Goal: Transaction & Acquisition: Purchase product/service

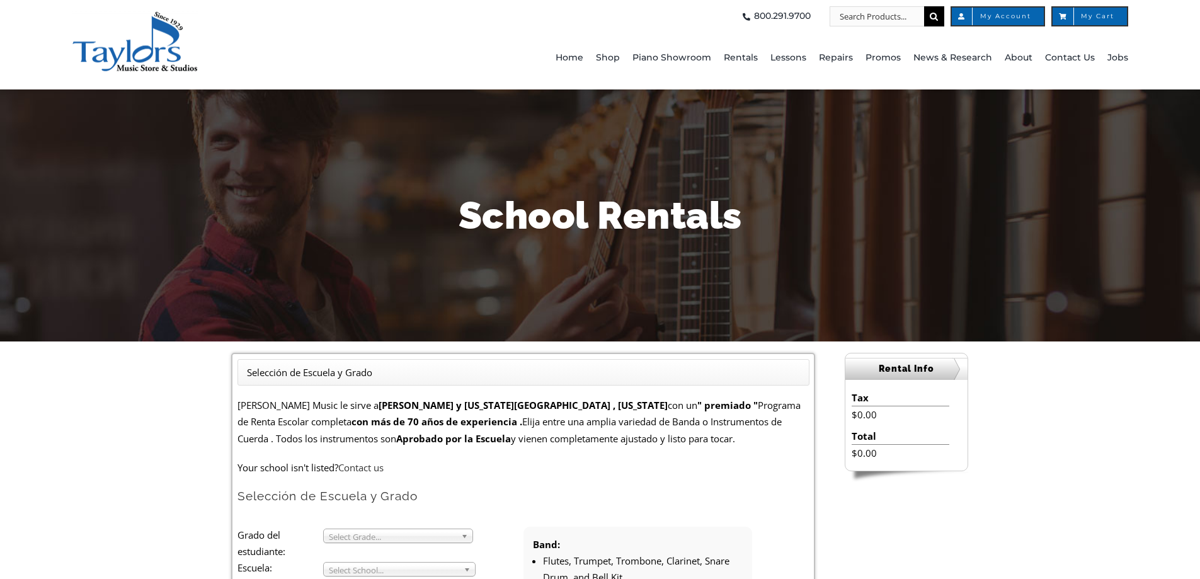
scroll to position [420, 0]
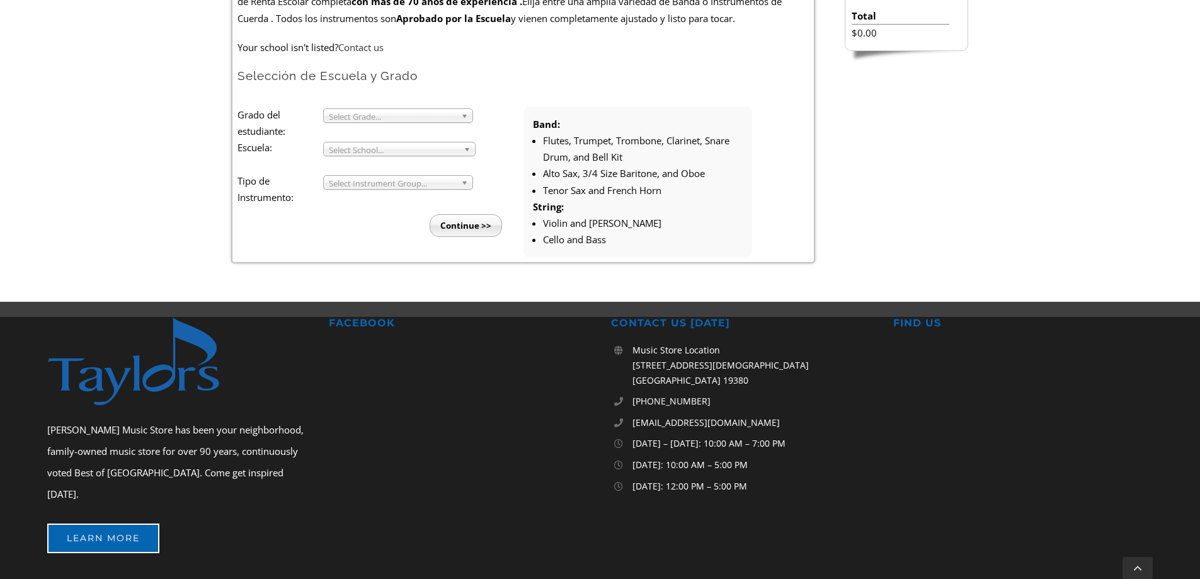
click at [372, 113] on span "Select Grade..." at bounding box center [392, 116] width 127 height 15
click at [364, 140] on li "4" at bounding box center [402, 146] width 136 height 16
click at [363, 146] on span "Select School..." at bounding box center [394, 149] width 130 height 15
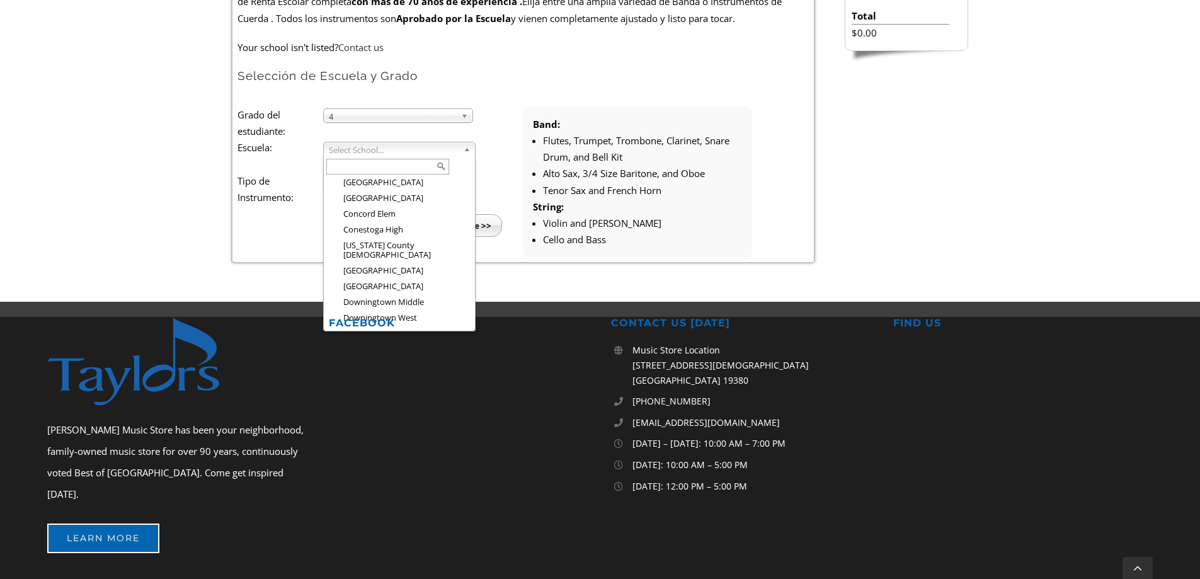
scroll to position [494, 0]
click at [416, 272] on li "[GEOGRAPHIC_DATA][PERSON_NAME]" at bounding box center [403, 280] width 139 height 16
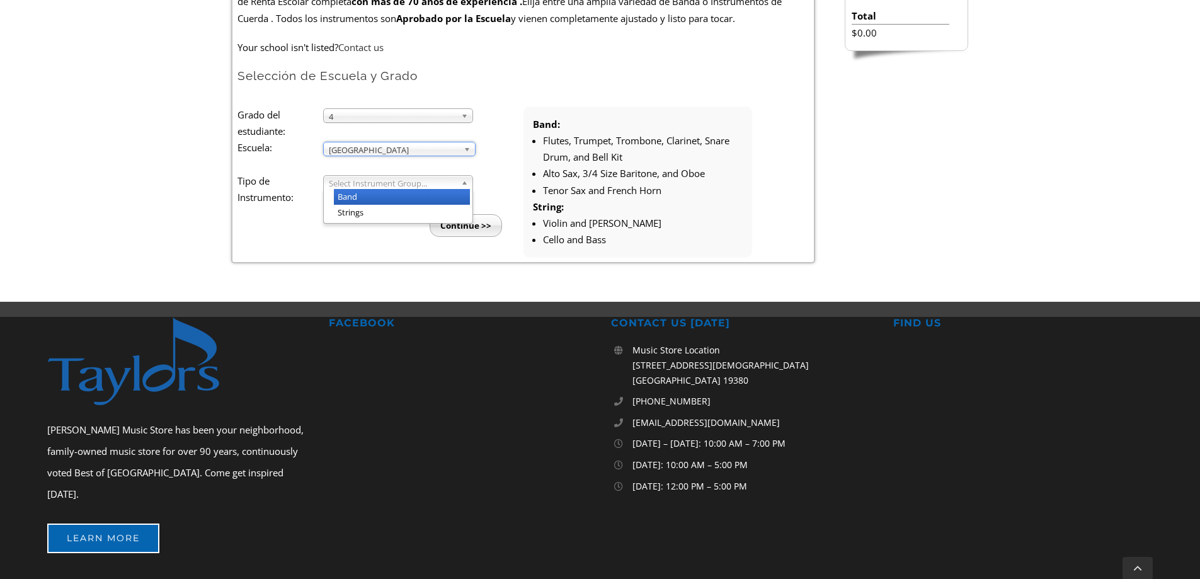
click at [386, 181] on span "Select Instrument Group..." at bounding box center [392, 183] width 127 height 15
click at [380, 209] on li "Strings" at bounding box center [402, 213] width 136 height 16
click at [463, 226] on input "Continue >>" at bounding box center [466, 225] width 72 height 23
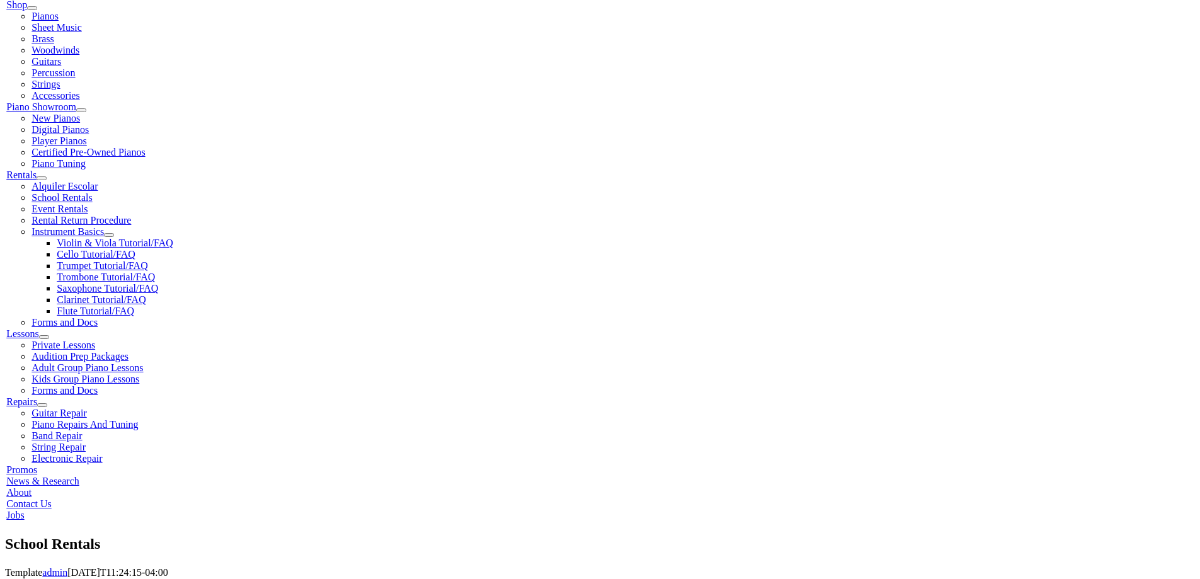
scroll to position [630, 0]
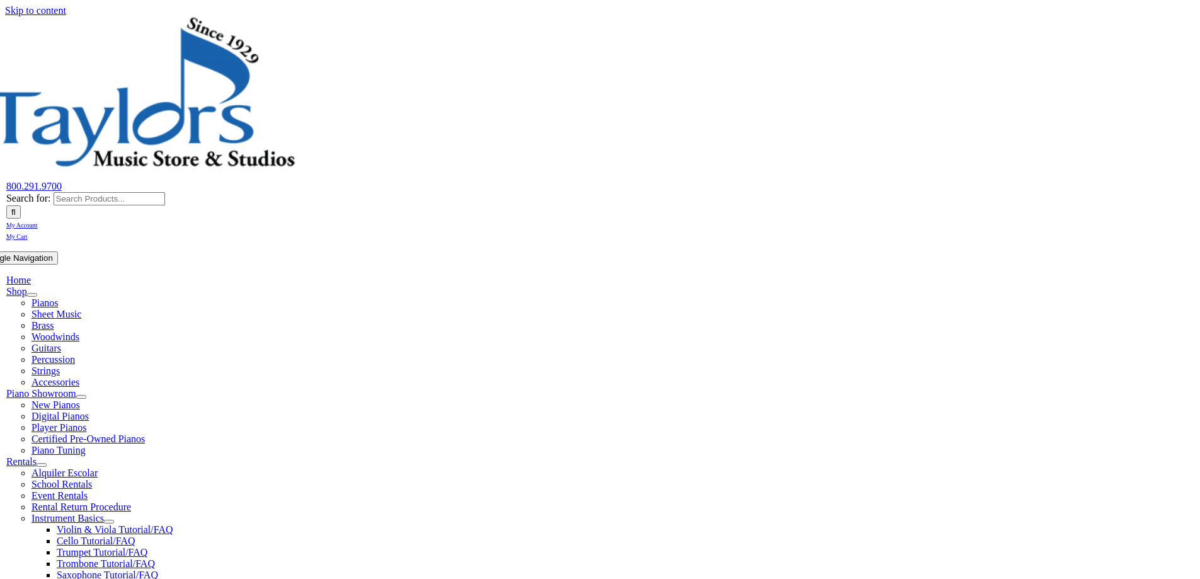
scroll to position [420, 0]
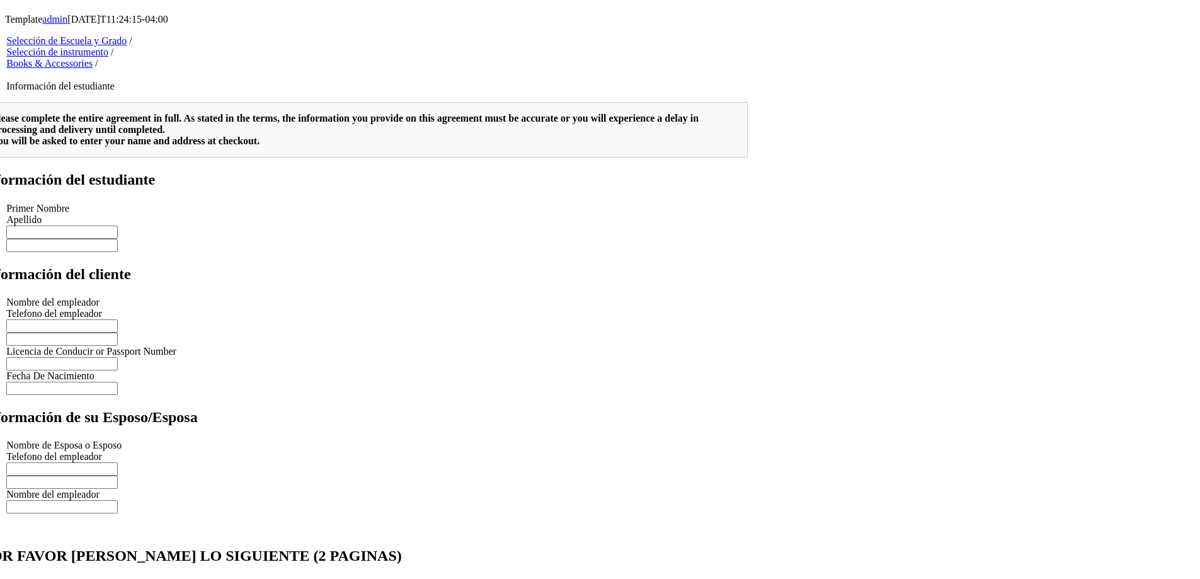
scroll to position [420, 0]
drag, startPoint x: 549, startPoint y: 666, endPoint x: 795, endPoint y: 708, distance: 249.2
type input "Page 1"
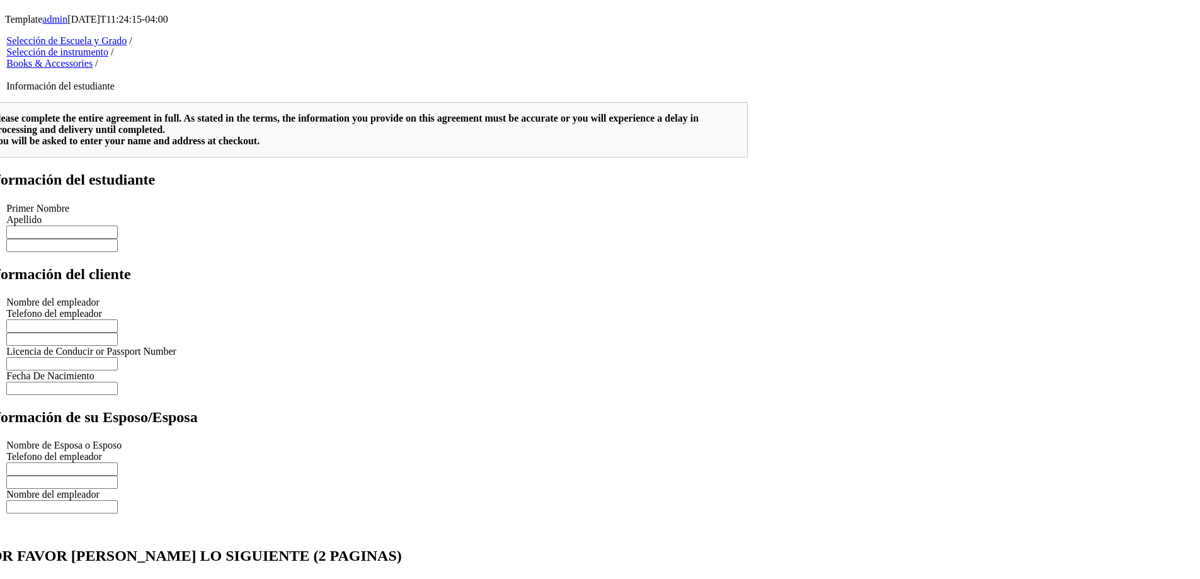
click at [537, 526] on h2 "POR FAVOR LEA LO SIGUIENTE (2 PAGINAS)" at bounding box center [364, 546] width 767 height 40
